Goal: Task Accomplishment & Management: Use online tool/utility

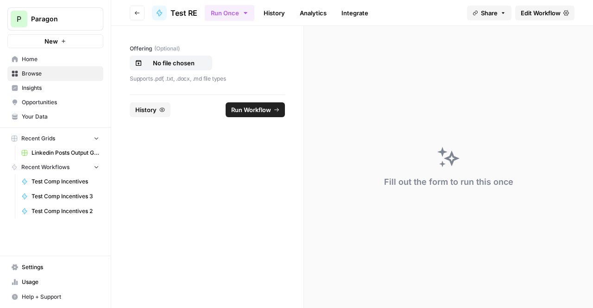
click at [537, 18] on link "Edit Workflow" at bounding box center [545, 13] width 59 height 15
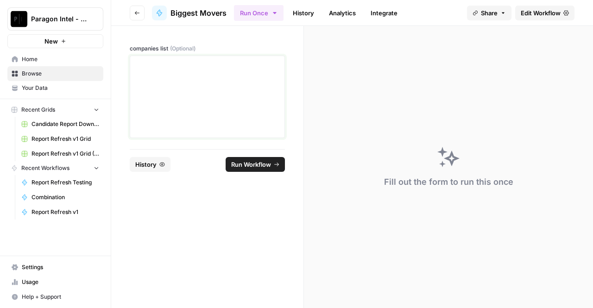
click at [184, 66] on p at bounding box center [207, 64] width 143 height 9
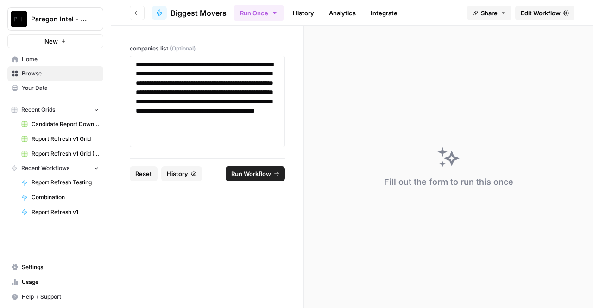
click at [266, 170] on span "Run Workflow" at bounding box center [251, 173] width 40 height 9
click at [242, 106] on p "**********" at bounding box center [208, 101] width 144 height 83
click at [269, 178] on span "Run Workflow" at bounding box center [251, 173] width 40 height 9
click at [544, 10] on span "Edit Workflow" at bounding box center [541, 12] width 40 height 9
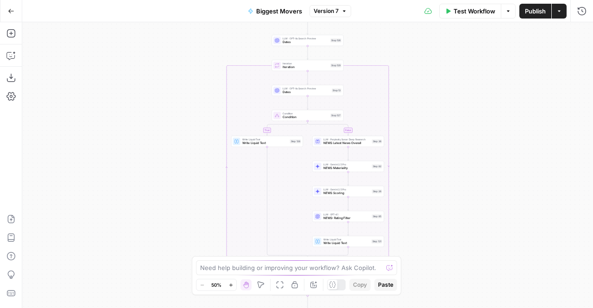
click at [15, 5] on button "Go Back" at bounding box center [11, 11] width 17 height 17
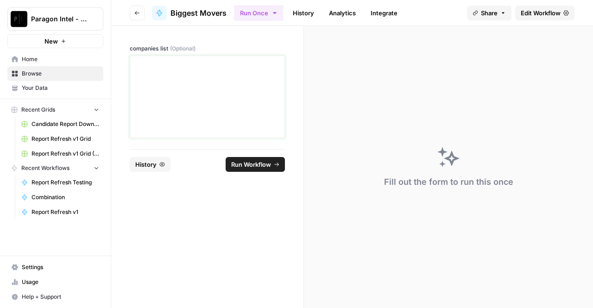
click at [213, 83] on div at bounding box center [207, 97] width 143 height 74
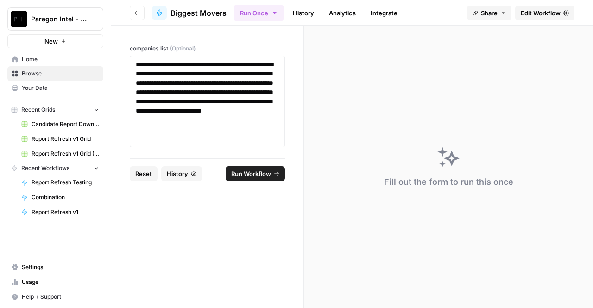
click at [252, 180] on button "Run Workflow" at bounding box center [255, 173] width 59 height 15
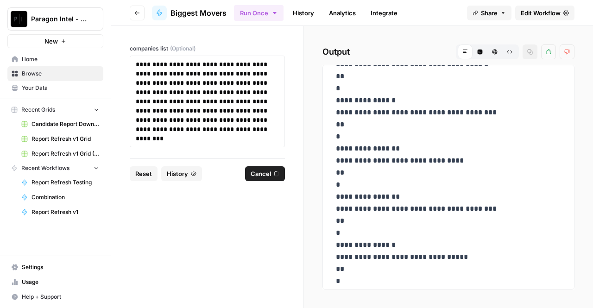
scroll to position [425, 0]
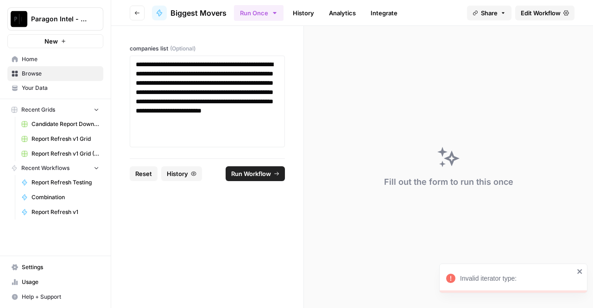
click at [562, 11] on link "Edit Workflow" at bounding box center [545, 13] width 59 height 15
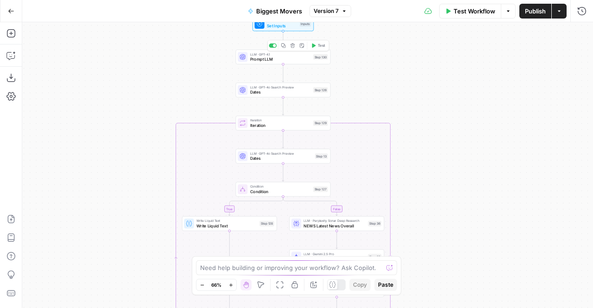
click at [296, 59] on span "Prompt LLM" at bounding box center [280, 59] width 61 height 6
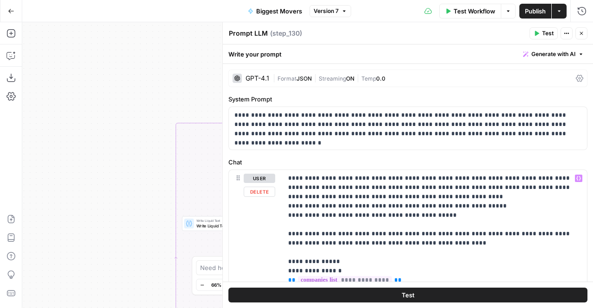
scroll to position [1, 0]
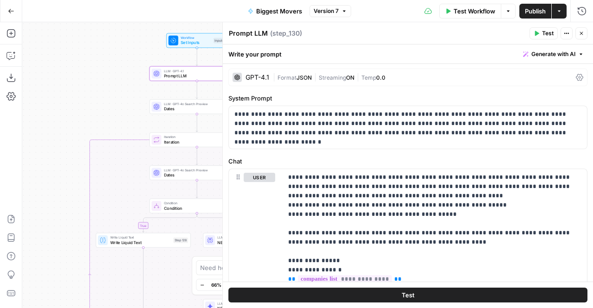
drag, startPoint x: 165, startPoint y: 90, endPoint x: 45, endPoint y: 110, distance: 121.6
click at [45, 110] on div "true false Workflow Set Inputs Inputs LLM · GPT-4.1 Prompt LLM Step 130 LLM · G…" at bounding box center [307, 165] width 571 height 286
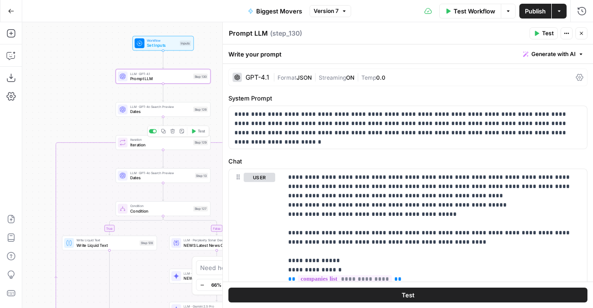
click at [134, 146] on span "Iteration" at bounding box center [160, 145] width 61 height 6
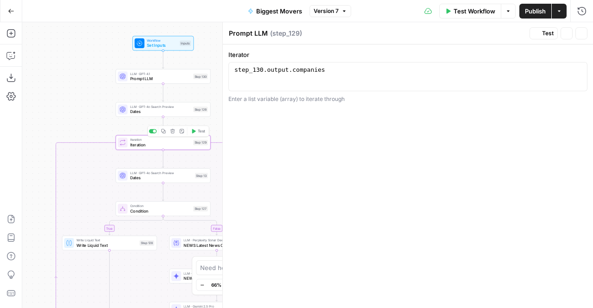
type textarea "Iteration"
click at [584, 33] on span "Close" at bounding box center [584, 33] width 0 height 0
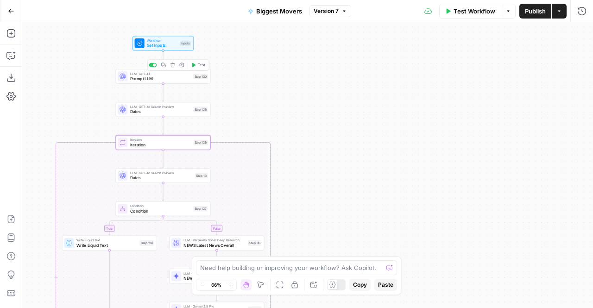
click at [173, 77] on span "Prompt LLM" at bounding box center [160, 79] width 61 height 6
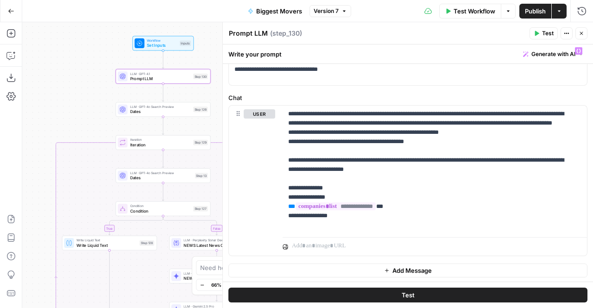
scroll to position [0, 0]
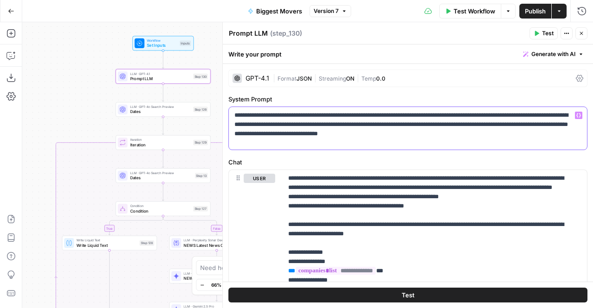
click at [510, 136] on p "**********" at bounding box center [405, 125] width 341 height 28
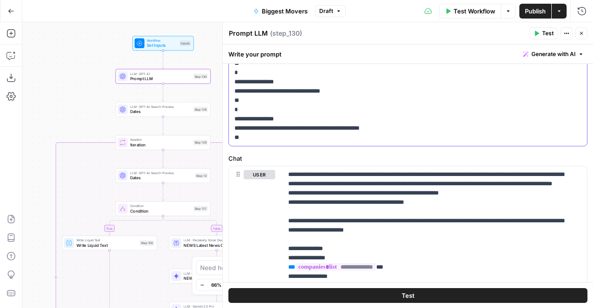
scroll to position [255, 0]
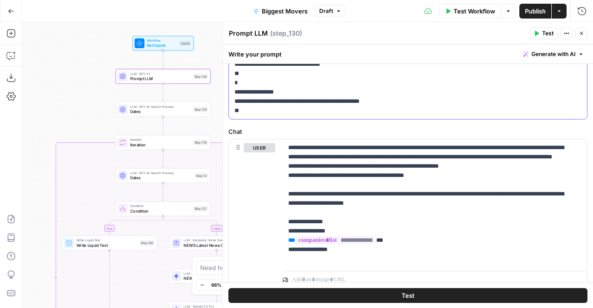
drag, startPoint x: 234, startPoint y: 188, endPoint x: 268, endPoint y: 111, distance: 84.1
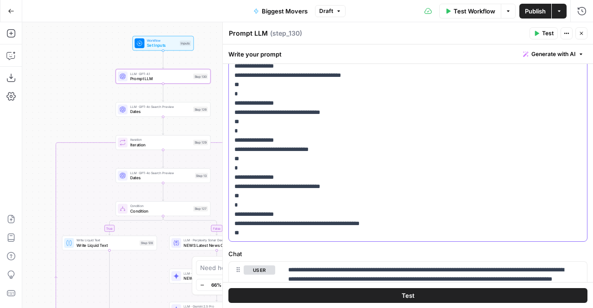
scroll to position [133, 0]
click at [268, 111] on p "**********" at bounding box center [405, 108] width 341 height 260
drag, startPoint x: 235, startPoint y: 130, endPoint x: 287, endPoint y: 257, distance: 137.6
click at [0, 0] on form "**********" at bounding box center [0, 0] width 0 height 0
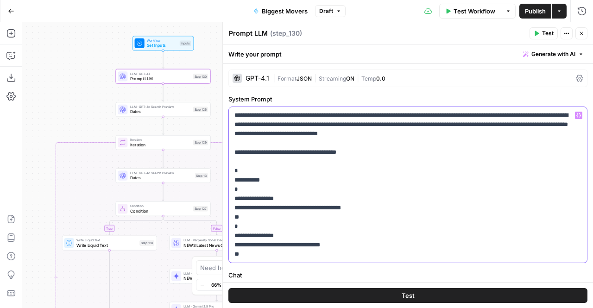
scroll to position [0, 0]
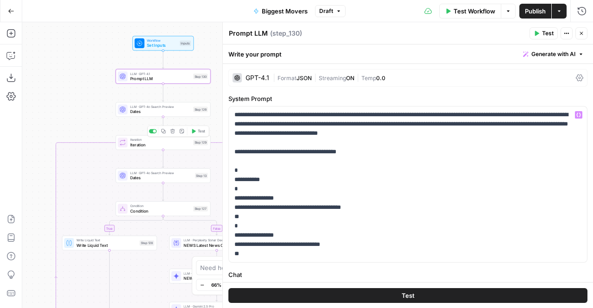
click at [146, 146] on span "Iteration" at bounding box center [160, 145] width 61 height 6
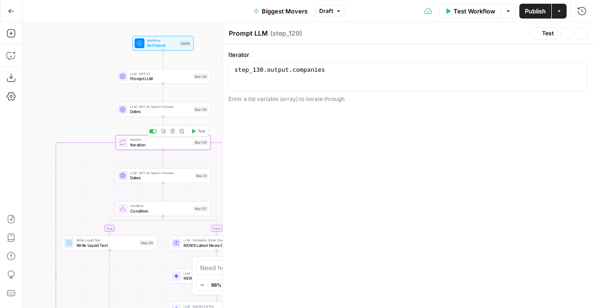
type textarea "Iteration"
click at [174, 76] on span "Prompt LLM" at bounding box center [160, 79] width 61 height 6
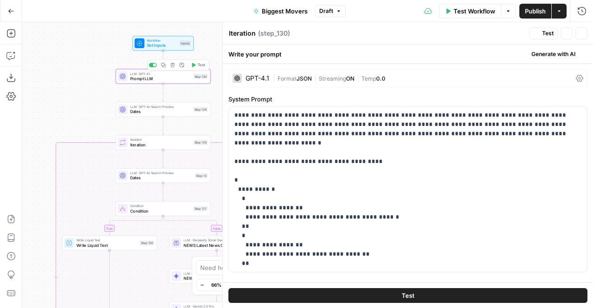
type textarea "Prompt LLM"
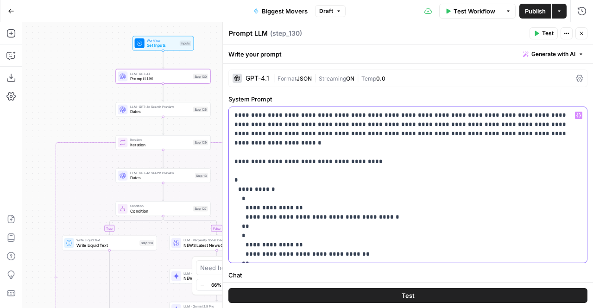
click at [258, 180] on p "**********" at bounding box center [405, 185] width 341 height 148
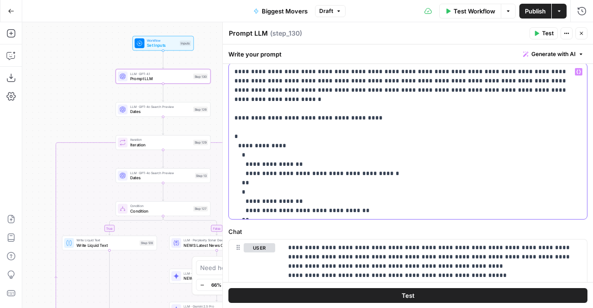
click at [287, 153] on p "**********" at bounding box center [405, 141] width 341 height 148
drag, startPoint x: 301, startPoint y: 164, endPoint x: 380, endPoint y: 167, distance: 79.3
click at [380, 167] on p "**********" at bounding box center [405, 141] width 341 height 148
click at [286, 191] on p "**********" at bounding box center [405, 141] width 341 height 148
click at [300, 202] on p "**********" at bounding box center [405, 141] width 341 height 148
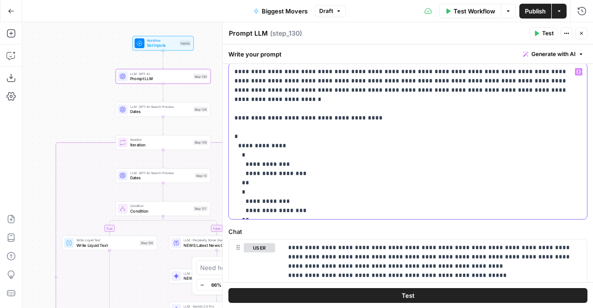
click at [279, 209] on p "**********" at bounding box center [405, 141] width 341 height 148
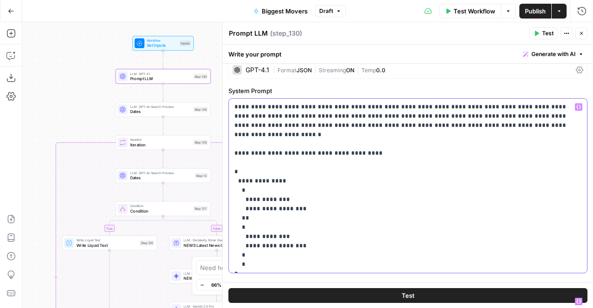
scroll to position [26, 0]
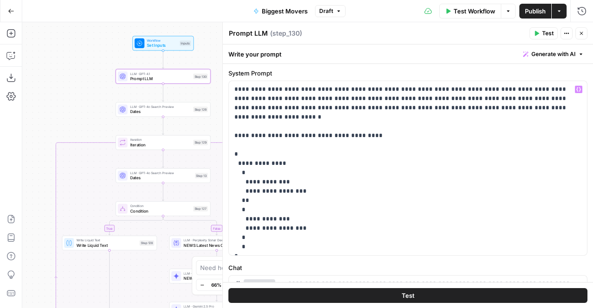
click at [540, 32] on icon "button" at bounding box center [537, 34] width 6 height 6
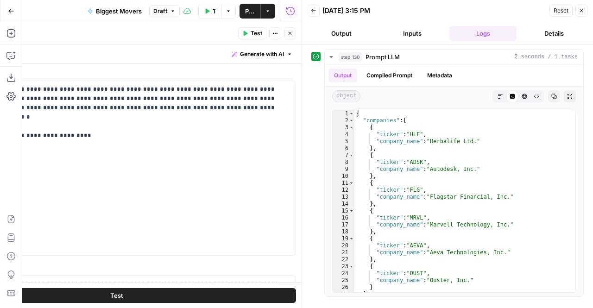
click at [583, 9] on icon "button" at bounding box center [581, 10] width 3 height 3
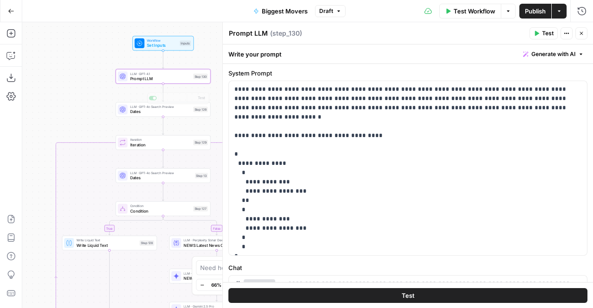
click at [156, 140] on span "Iteration" at bounding box center [160, 139] width 61 height 5
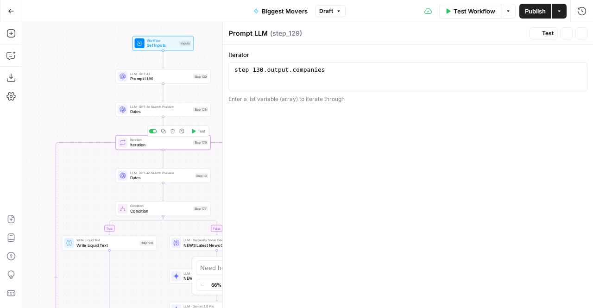
type textarea "Iteration"
click at [528, 13] on span "Publish" at bounding box center [535, 10] width 21 height 9
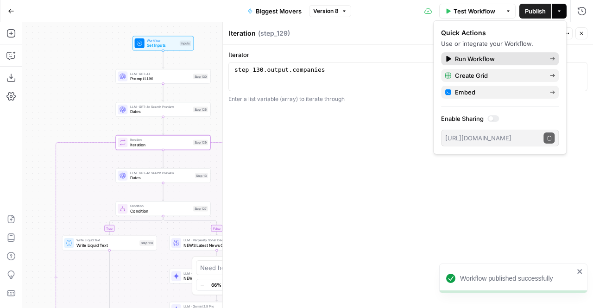
click at [492, 57] on span "Run Workflow" at bounding box center [498, 58] width 87 height 9
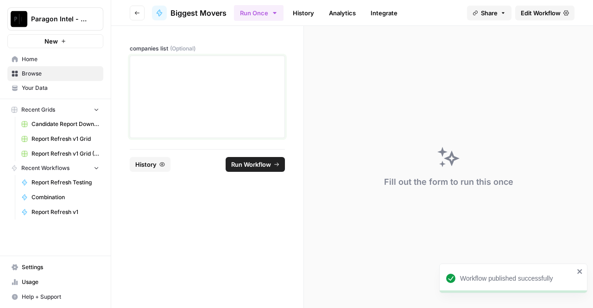
click at [189, 86] on div at bounding box center [207, 97] width 143 height 74
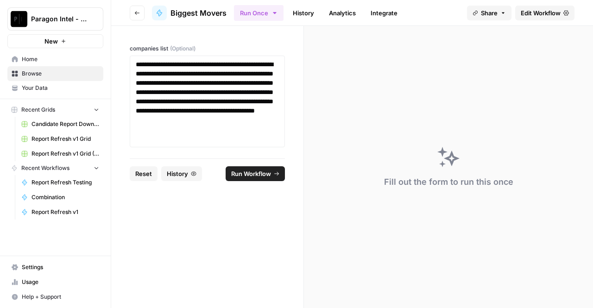
click at [250, 166] on button "Run Workflow" at bounding box center [255, 173] width 59 height 15
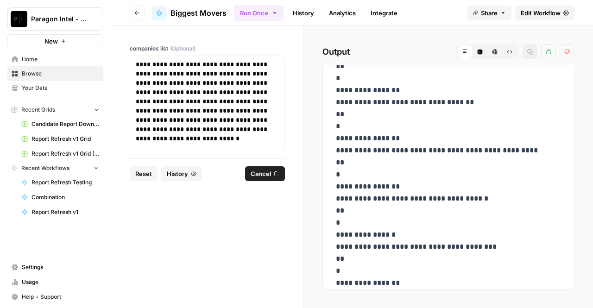
scroll to position [176, 0]
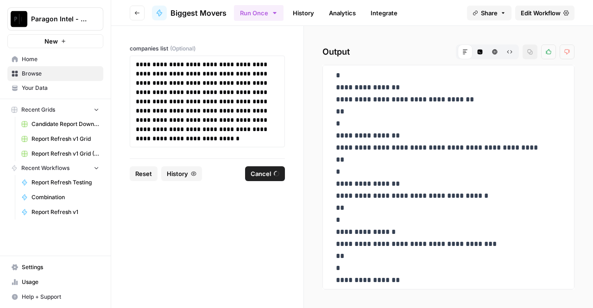
click at [301, 12] on link "History" at bounding box center [303, 13] width 32 height 15
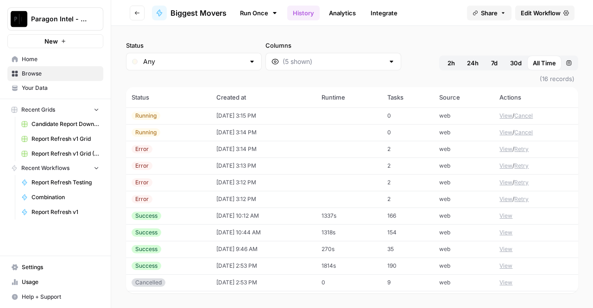
click at [503, 115] on button "View" at bounding box center [506, 116] width 13 height 8
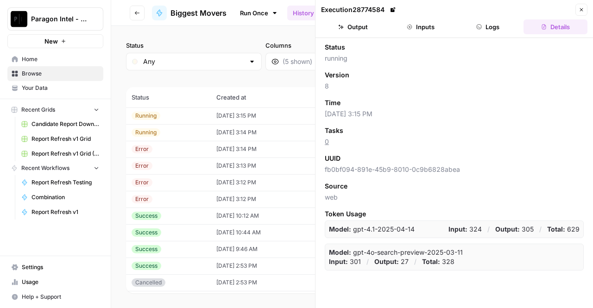
click at [433, 27] on button "Inputs" at bounding box center [421, 26] width 64 height 15
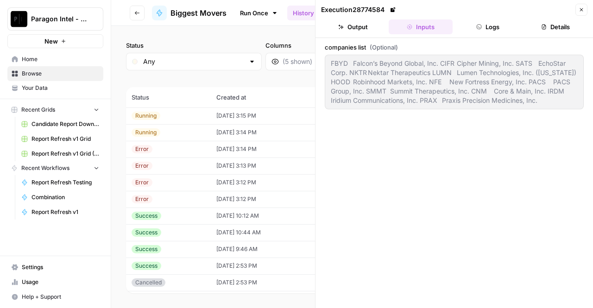
click at [499, 21] on button "Logs" at bounding box center [489, 26] width 64 height 15
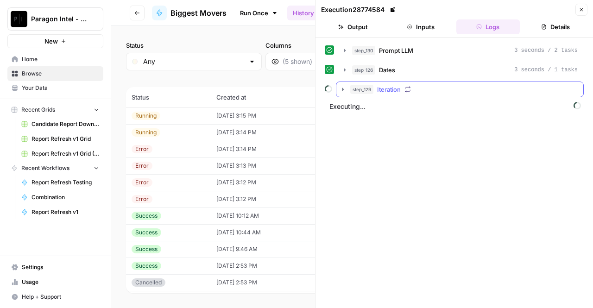
click at [504, 85] on div "step_129 Iteration" at bounding box center [464, 89] width 228 height 9
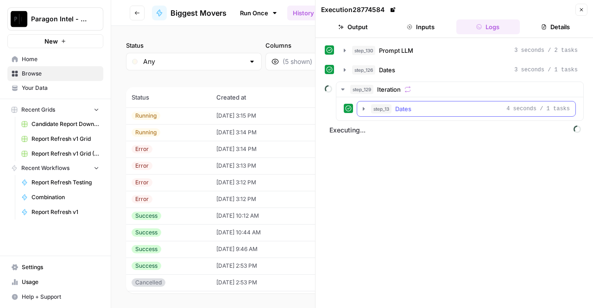
click at [473, 112] on div "step_13 Dates 4 seconds / 1 tasks" at bounding box center [470, 108] width 199 height 9
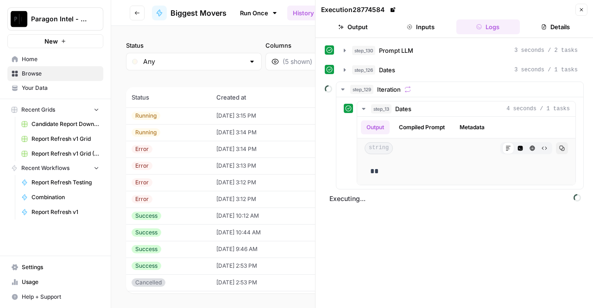
click at [582, 10] on icon "button" at bounding box center [582, 10] width 6 height 6
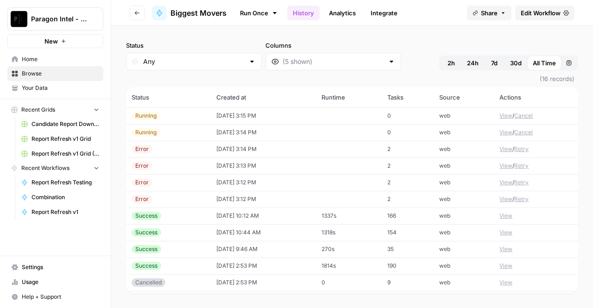
click at [500, 130] on button "View" at bounding box center [506, 132] width 13 height 8
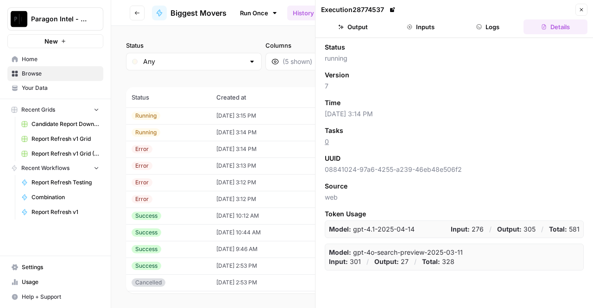
click at [423, 27] on button "Inputs" at bounding box center [421, 26] width 64 height 15
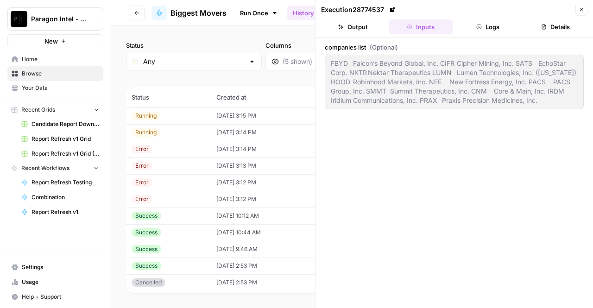
click at [506, 27] on button "Logs" at bounding box center [489, 26] width 64 height 15
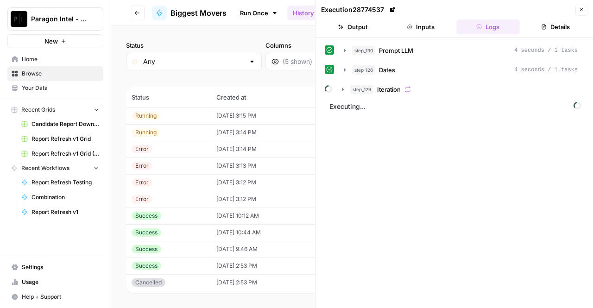
click at [583, 6] on button "Close" at bounding box center [582, 10] width 12 height 12
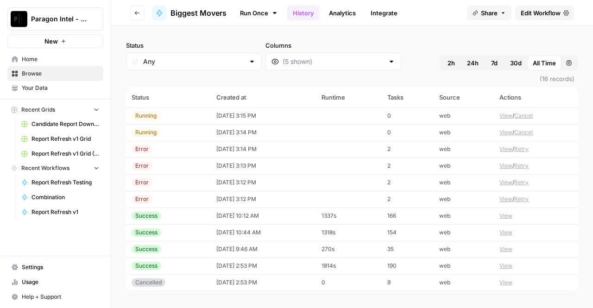
click at [524, 132] on button "Cancel" at bounding box center [524, 132] width 19 height 8
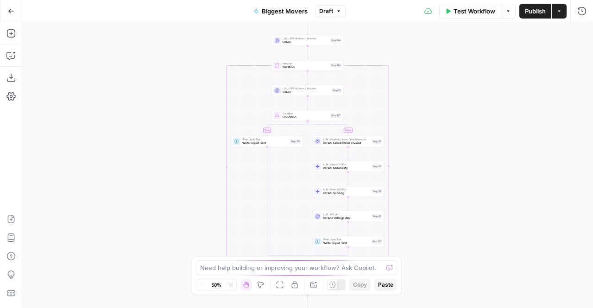
click at [11, 10] on icon "button" at bounding box center [11, 11] width 6 height 6
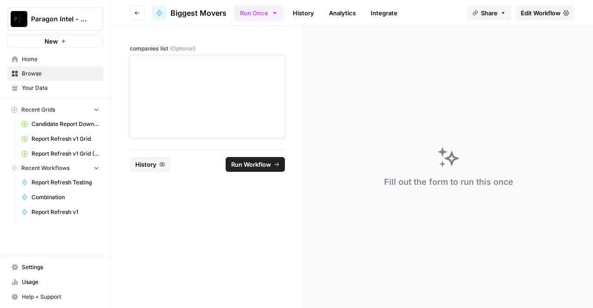
click at [192, 71] on div at bounding box center [207, 97] width 143 height 74
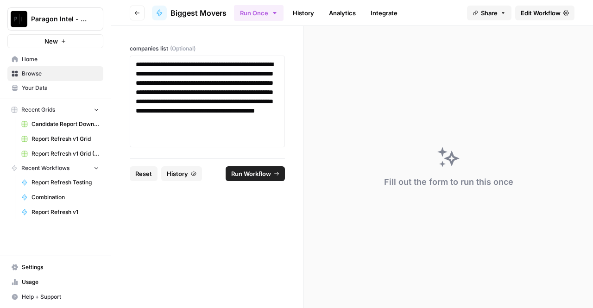
click at [274, 174] on button "Run Workflow" at bounding box center [255, 173] width 59 height 15
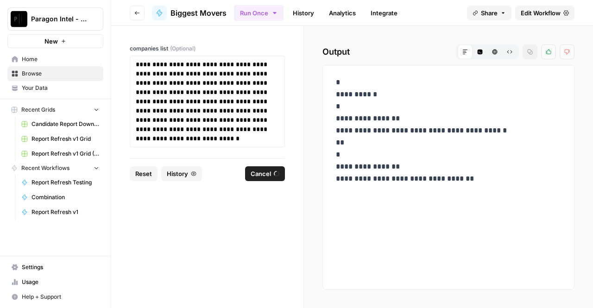
click at [482, 51] on icon "button" at bounding box center [480, 52] width 5 height 5
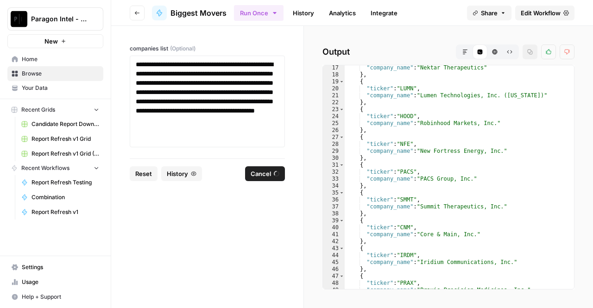
scroll to position [144, 0]
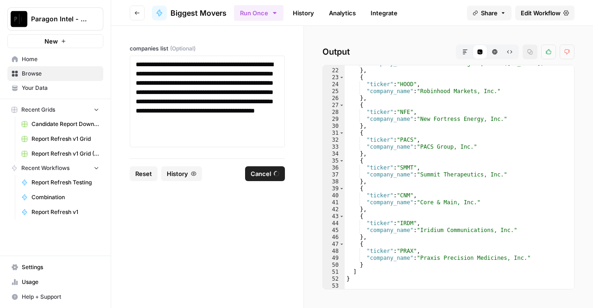
type textarea "*"
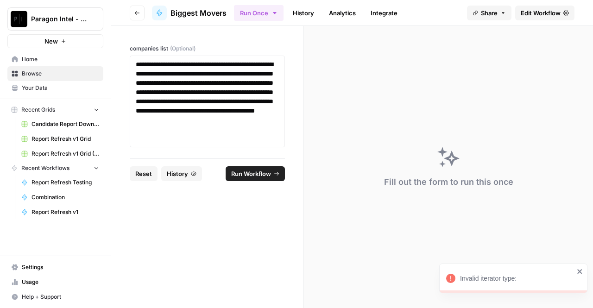
drag, startPoint x: 354, startPoint y: 279, endPoint x: 338, endPoint y: 70, distance: 209.6
click at [248, 166] on button "Run Workflow" at bounding box center [255, 173] width 59 height 15
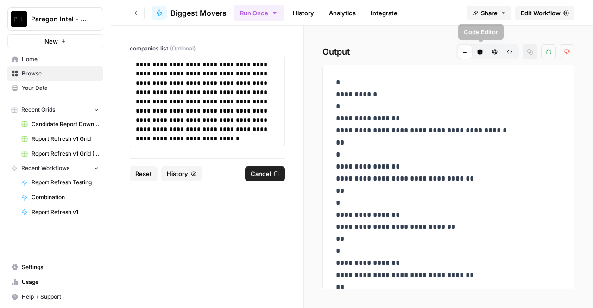
click at [481, 53] on icon "button" at bounding box center [480, 52] width 6 height 6
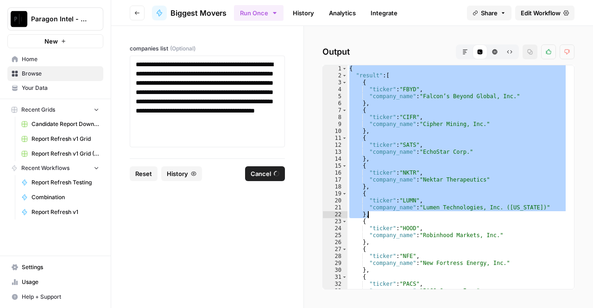
drag, startPoint x: 345, startPoint y: 68, endPoint x: 478, endPoint y: 214, distance: 197.5
click at [478, 214] on div "{ "result" : [ { "ticker" : "FBYD" , "company_name" : "Falcon’s Beyond Global, …" at bounding box center [458, 184] width 220 height 238
type textarea "**********"
